Goal: Information Seeking & Learning: Find specific fact

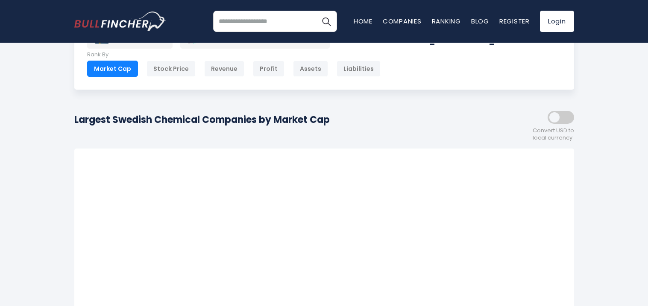
scroll to position [54, 0]
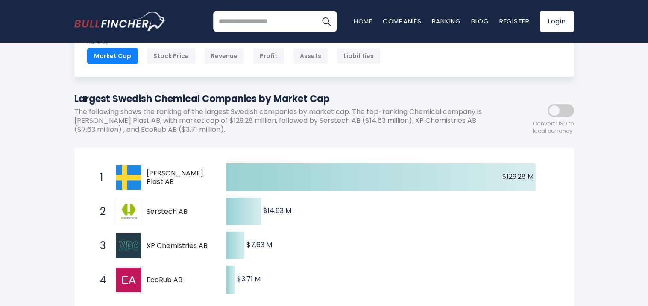
click at [395, 143] on div "[GEOGRAPHIC_DATA] Entire World 30,373 [GEOGRAPHIC_DATA] [GEOGRAPHIC_DATA] 3,966" at bounding box center [324, 287] width 513 height 572
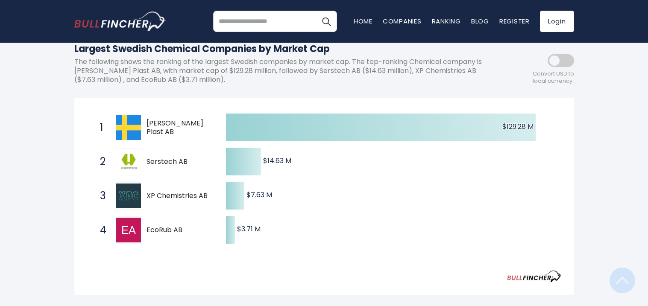
scroll to position [86, 0]
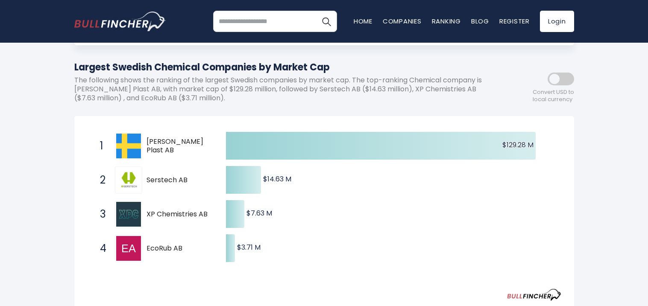
click at [411, 92] on p "The following shows the ranking of the largest Swedish companies by market cap.…" at bounding box center [285, 89] width 423 height 26
click at [411, 97] on p "The following shows the ranking of the largest Swedish companies by market cap.…" at bounding box center [285, 89] width 423 height 26
click at [191, 214] on span "XP Chemistries AB" at bounding box center [179, 214] width 65 height 9
click at [349, 106] on div "Largest Swedish Chemical Companies by Market Cap The following shows the rankin…" at bounding box center [285, 84] width 423 height 49
click at [342, 106] on div "Largest Swedish Chemical Companies by Market Cap The following shows the rankin…" at bounding box center [285, 84] width 423 height 49
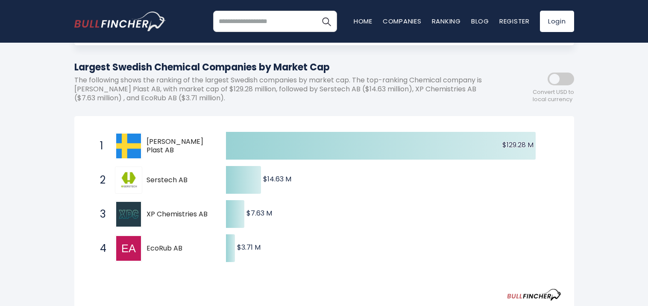
click at [342, 106] on div "Largest Swedish Chemical Companies by Market Cap The following shows the rankin…" at bounding box center [285, 84] width 423 height 49
click at [409, 102] on p "The following shows the ranking of the largest Swedish companies by market cap.…" at bounding box center [285, 89] width 423 height 26
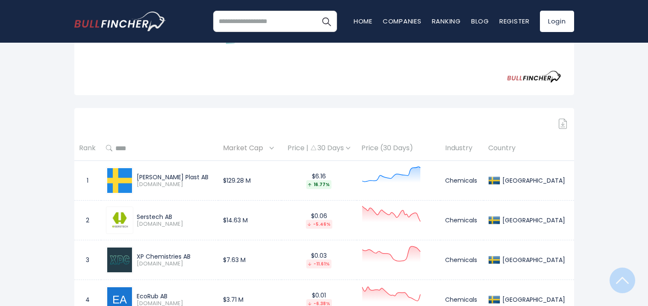
scroll to position [305, 0]
click at [410, 100] on div "[GEOGRAPHIC_DATA] Entire World 30,373 [GEOGRAPHIC_DATA] [GEOGRAPHIC_DATA] 3,966" at bounding box center [324, 36] width 513 height 572
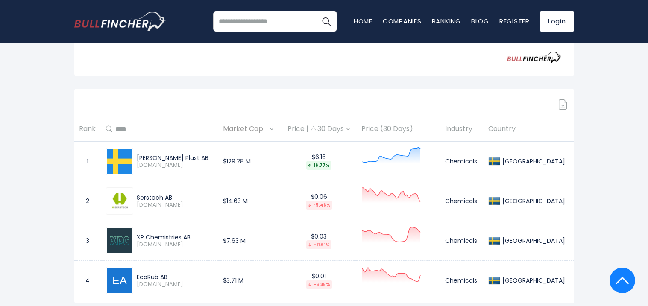
scroll to position [323, 0]
click at [410, 100] on div "Sign in to download table" at bounding box center [324, 105] width 500 height 10
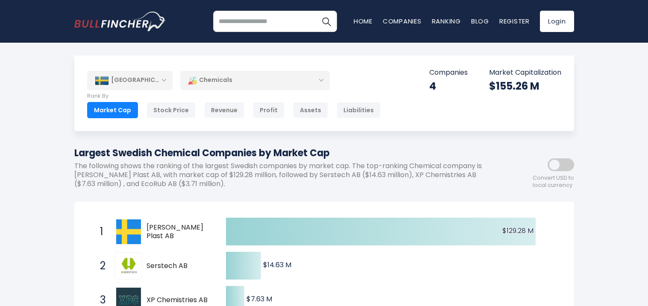
click at [417, 153] on h1 "Largest Swedish Chemical Companies by Market Cap" at bounding box center [285, 153] width 423 height 14
click at [247, 78] on div "Chemicals" at bounding box center [255, 80] width 150 height 20
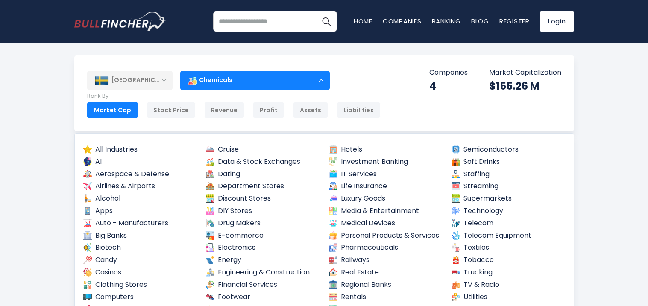
click at [249, 80] on div "Chemicals" at bounding box center [255, 80] width 150 height 20
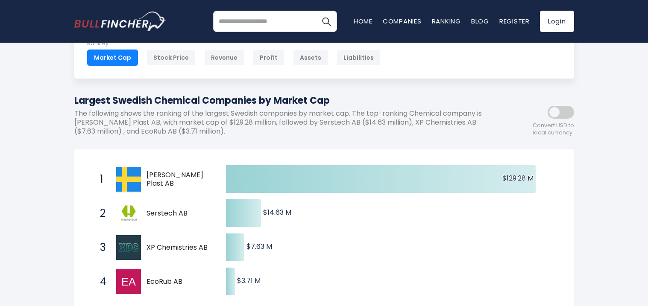
scroll to position [54, 0]
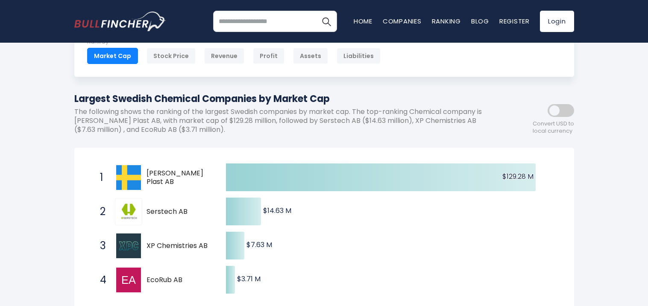
click at [345, 127] on p "The following shows the ranking of the largest Swedish companies by market cap.…" at bounding box center [285, 121] width 423 height 26
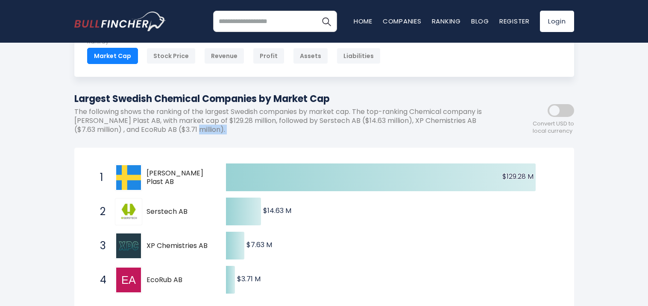
click at [346, 127] on p "The following shows the ranking of the largest Swedish companies by market cap.…" at bounding box center [285, 121] width 423 height 26
click at [349, 115] on p "The following shows the ranking of the largest Swedish companies by market cap.…" at bounding box center [285, 121] width 423 height 26
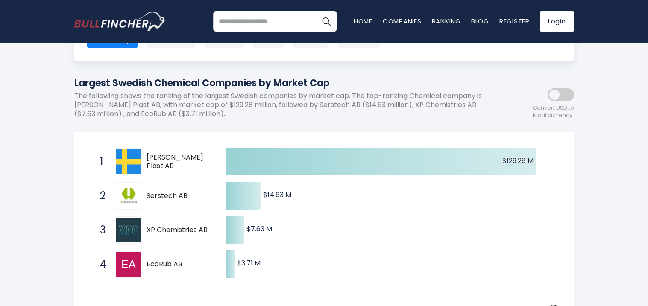
scroll to position [73, 0]
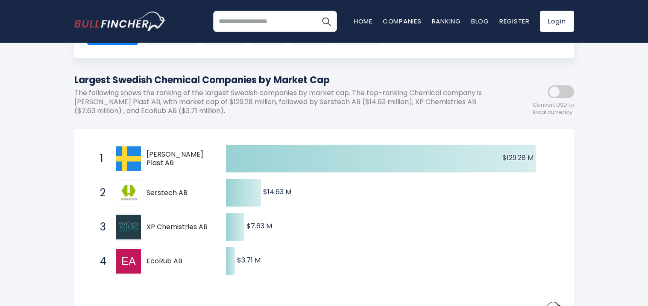
click at [349, 115] on div "Largest Swedish Chemical Companies by Market Cap The following shows the rankin…" at bounding box center [285, 97] width 423 height 49
click at [515, 46] on div "[GEOGRAPHIC_DATA] Entire World 30,373 [GEOGRAPHIC_DATA] [GEOGRAPHIC_DATA] 3,966…" at bounding box center [324, 20] width 500 height 76
click at [515, 47] on div "[GEOGRAPHIC_DATA] Entire World 30,373 [GEOGRAPHIC_DATA] [GEOGRAPHIC_DATA] 3,966…" at bounding box center [324, 20] width 500 height 76
click at [514, 46] on div "[GEOGRAPHIC_DATA] Entire World 30,373 [GEOGRAPHIC_DATA] [GEOGRAPHIC_DATA] 3,966…" at bounding box center [324, 20] width 500 height 76
